Goal: Navigation & Orientation: Go to known website

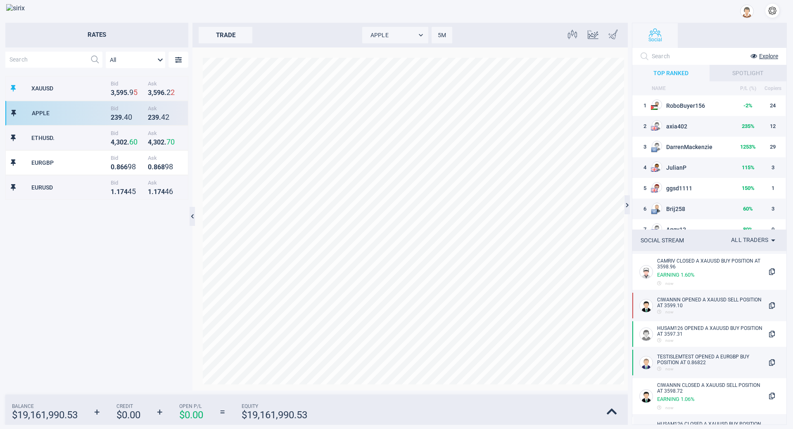
scroll to position [307, 176]
click at [205, 10] on div at bounding box center [419, 11] width 736 height 17
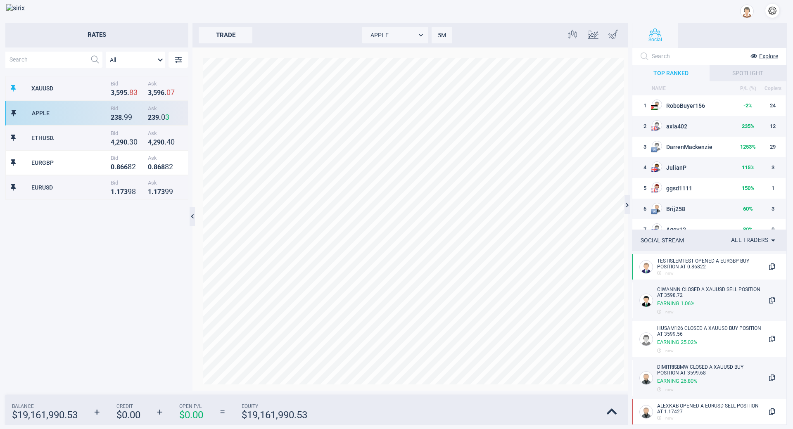
scroll to position [307, 176]
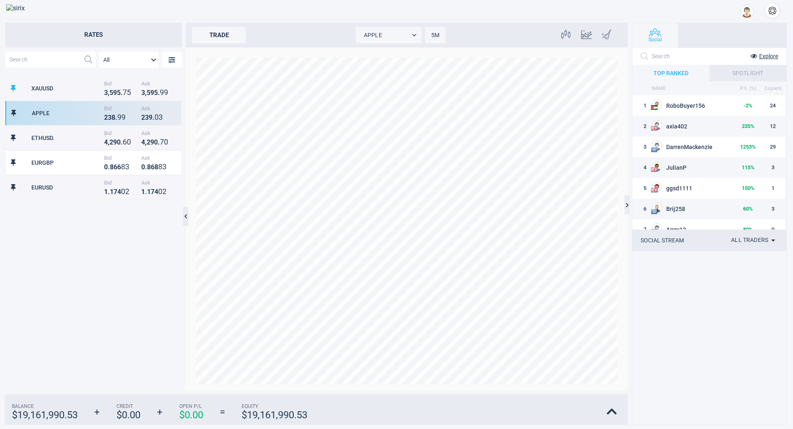
scroll to position [307, 176]
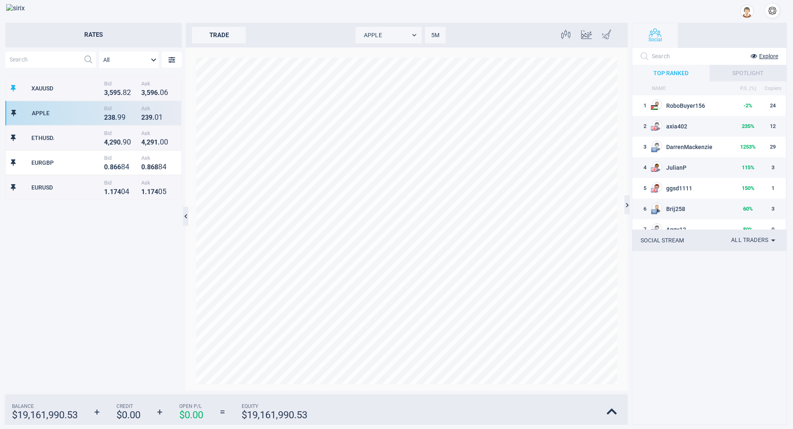
scroll to position [307, 176]
